Goal: Information Seeking & Learning: Learn about a topic

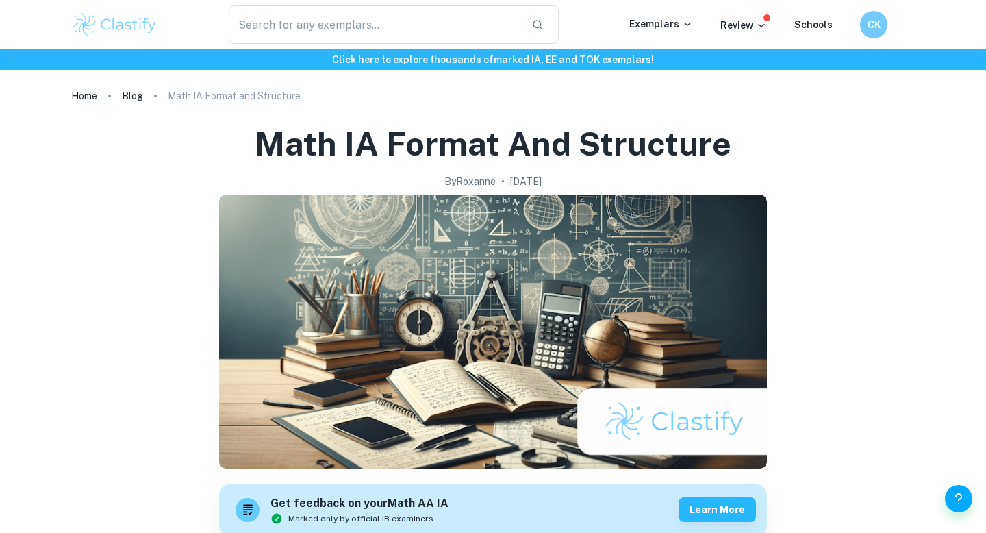
scroll to position [1703, 0]
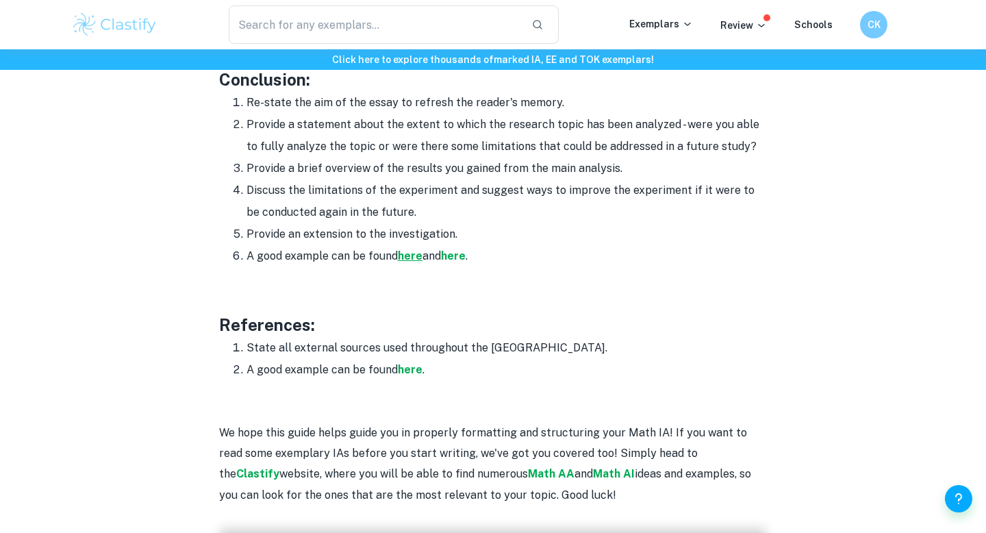
click at [408, 255] on strong "here" at bounding box center [410, 255] width 25 height 13
click at [455, 255] on strong "here" at bounding box center [453, 255] width 25 height 13
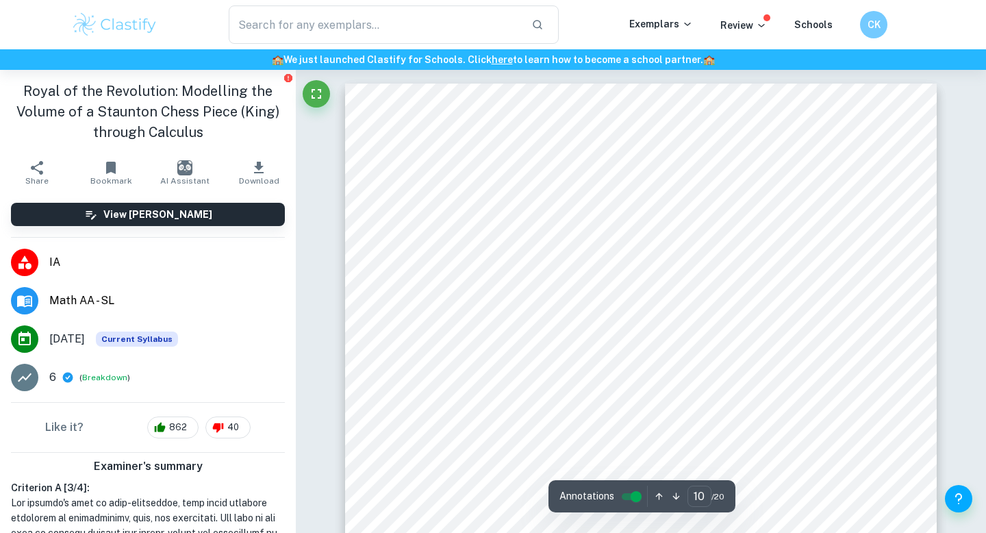
scroll to position [12053, 0]
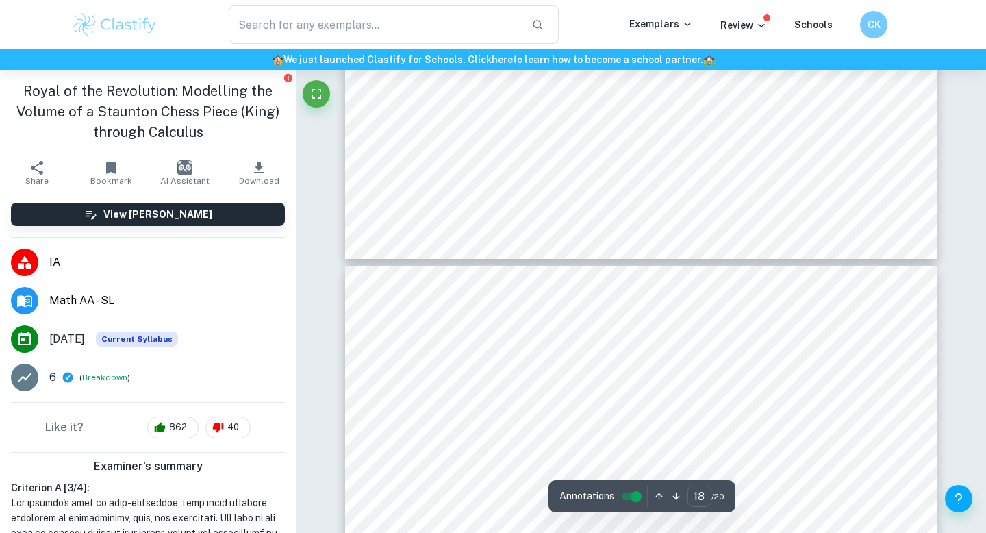
type input "17"
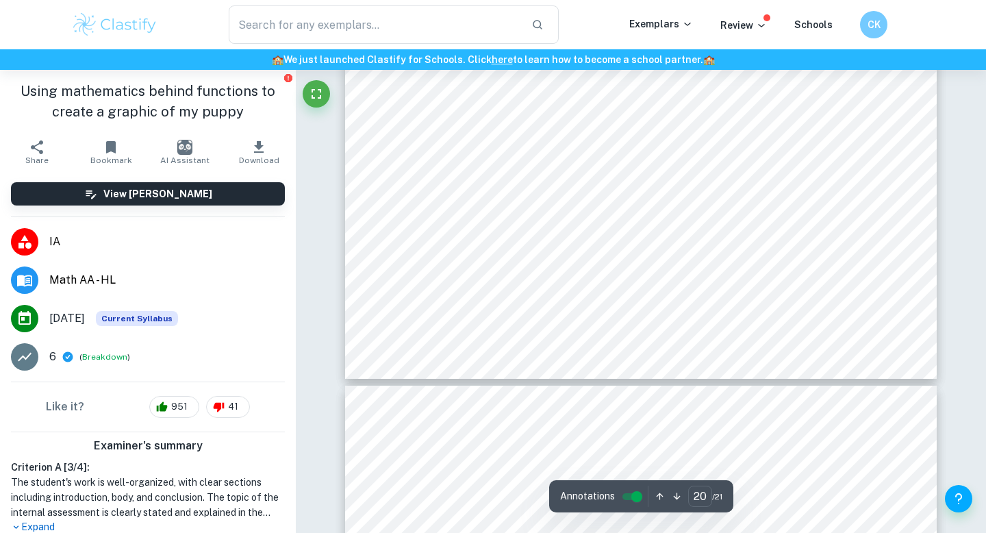
scroll to position [16612, 0]
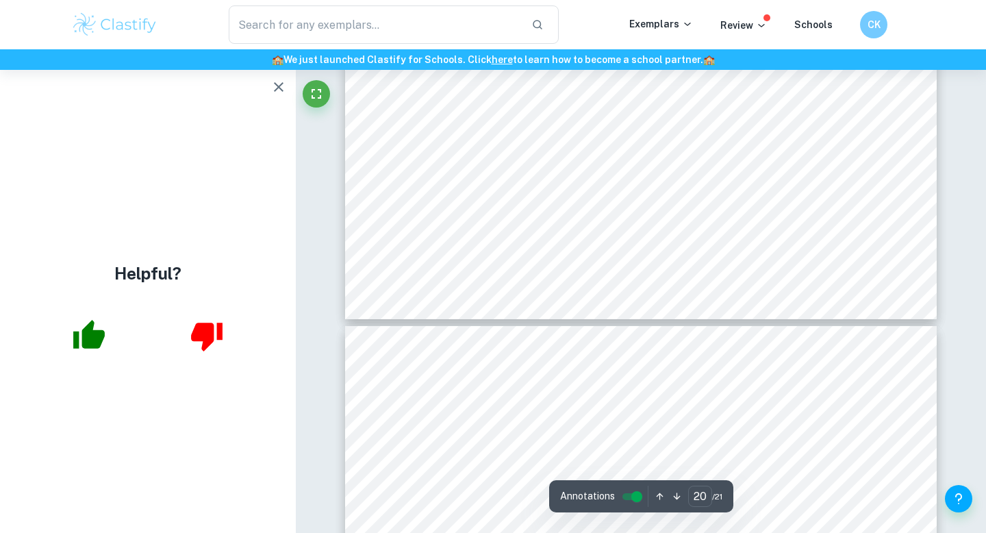
type input "21"
